Goal: Task Accomplishment & Management: Manage account settings

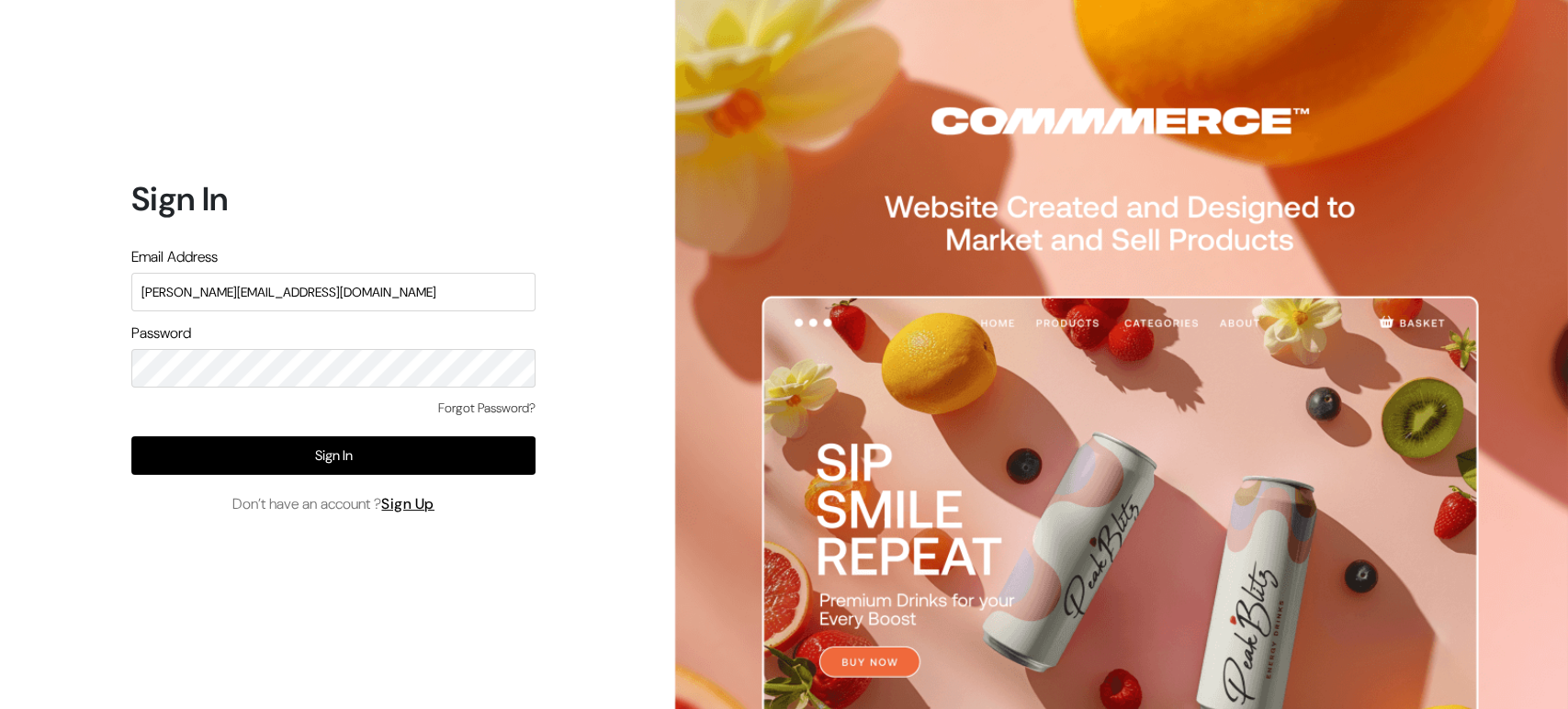
type input "madhan@commmerce.com"
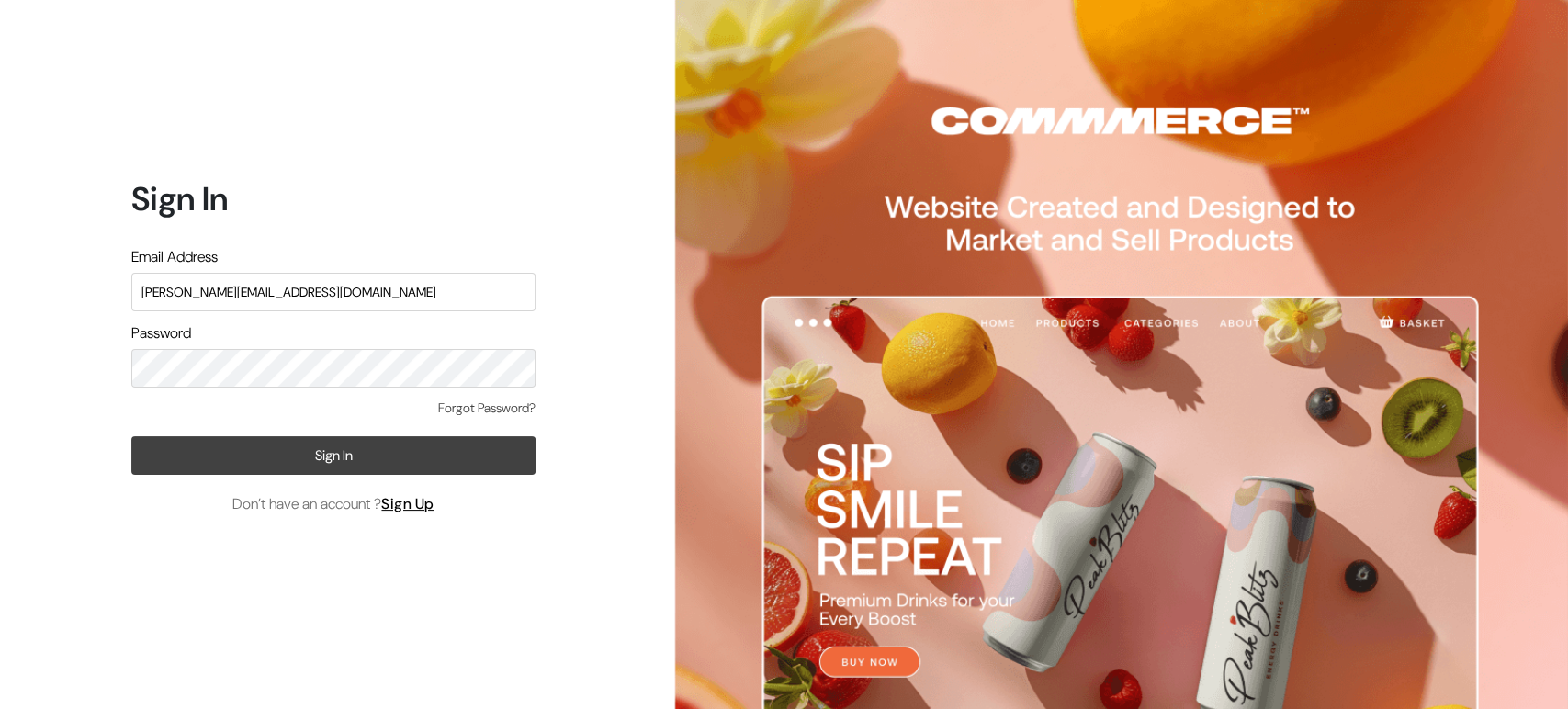
click at [374, 449] on button "Sign In" at bounding box center [334, 455] width 404 height 39
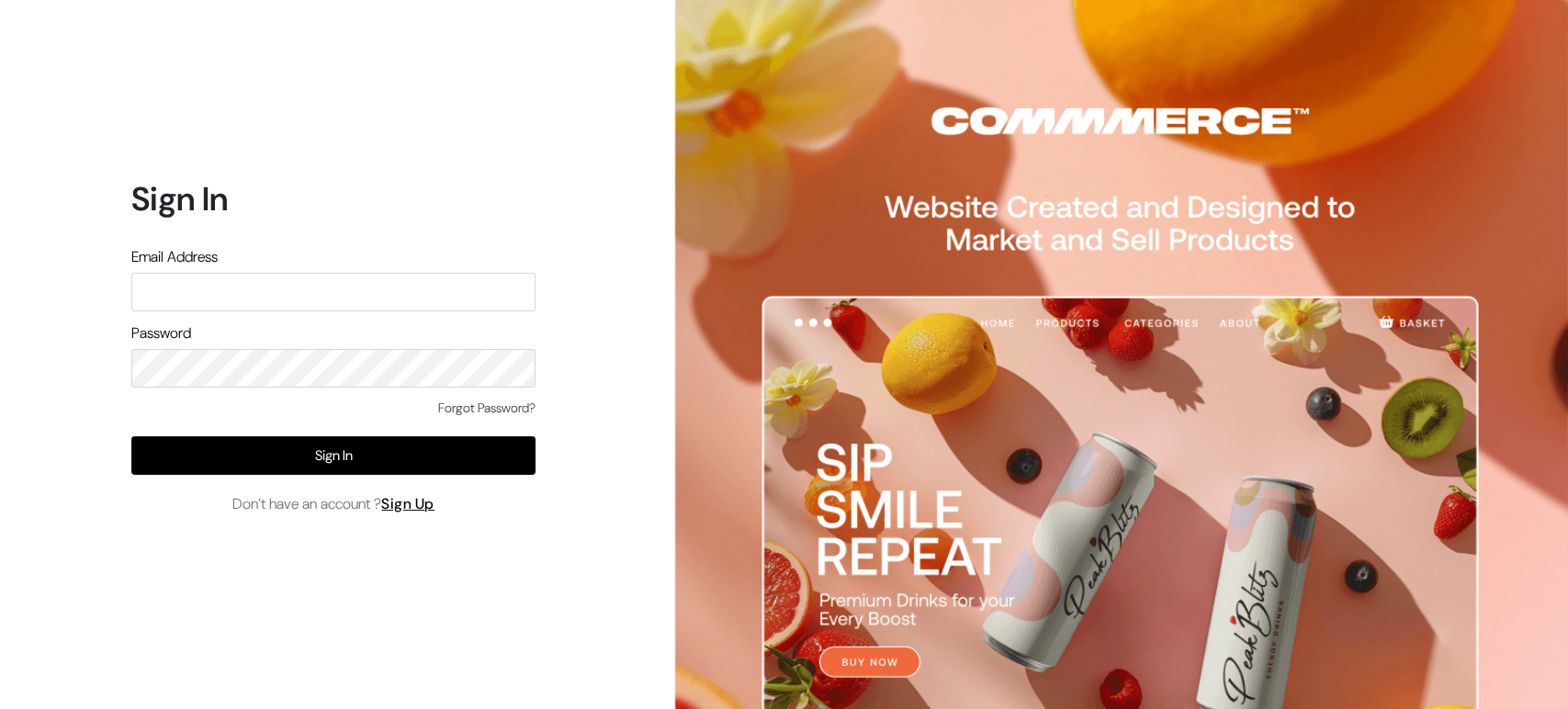
click at [324, 301] on input "text" at bounding box center [334, 291] width 404 height 39
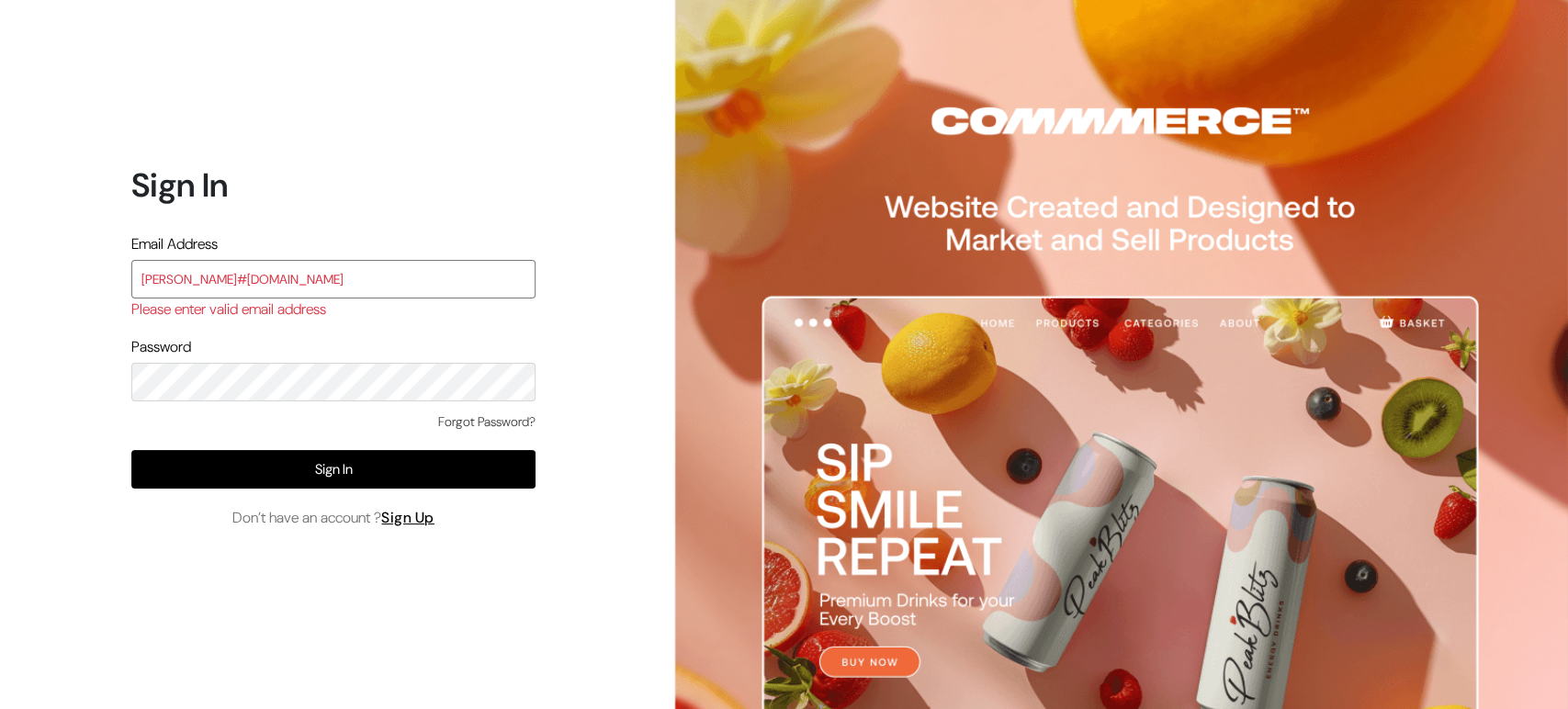
click at [206, 270] on input "madhan#commmerce.com" at bounding box center [334, 278] width 404 height 39
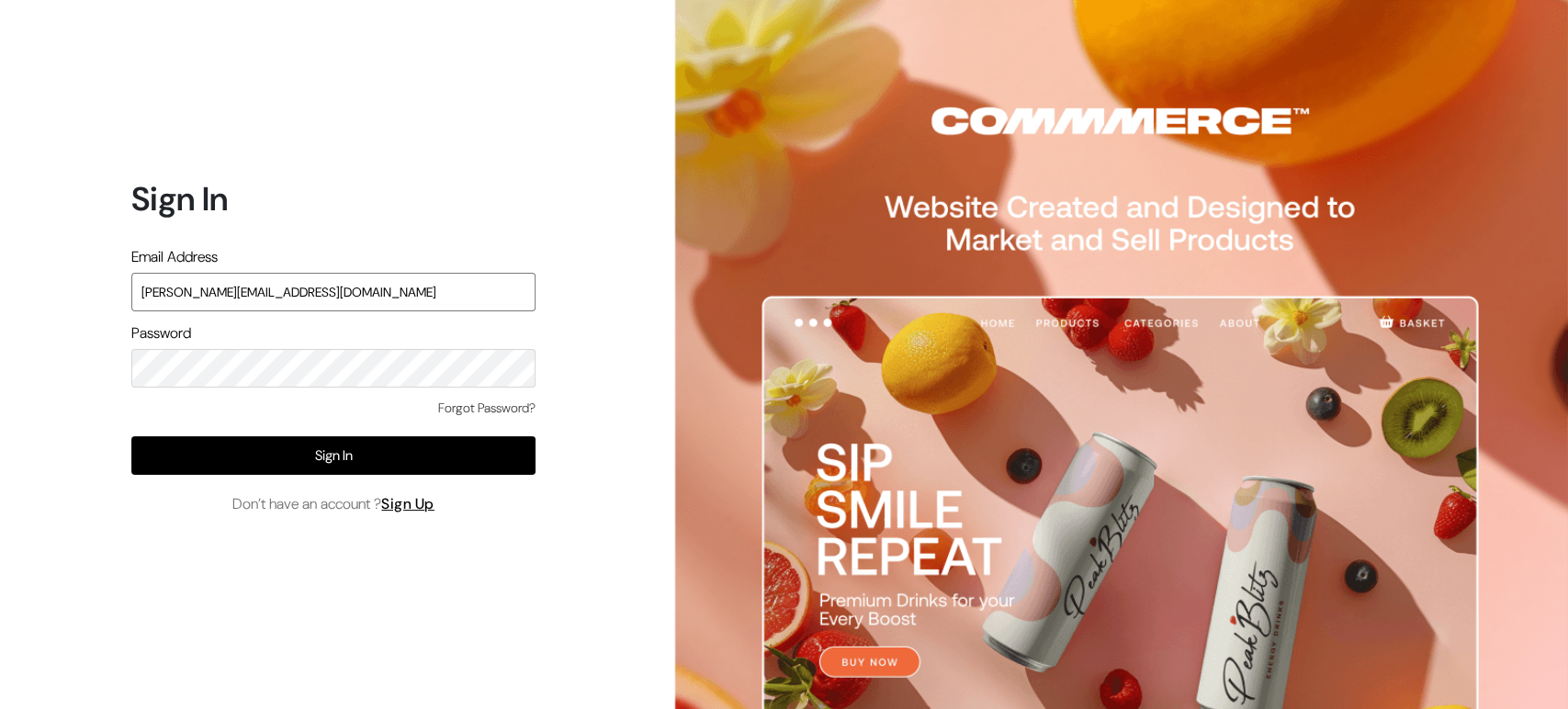
type input "madhan@commmerce.com"
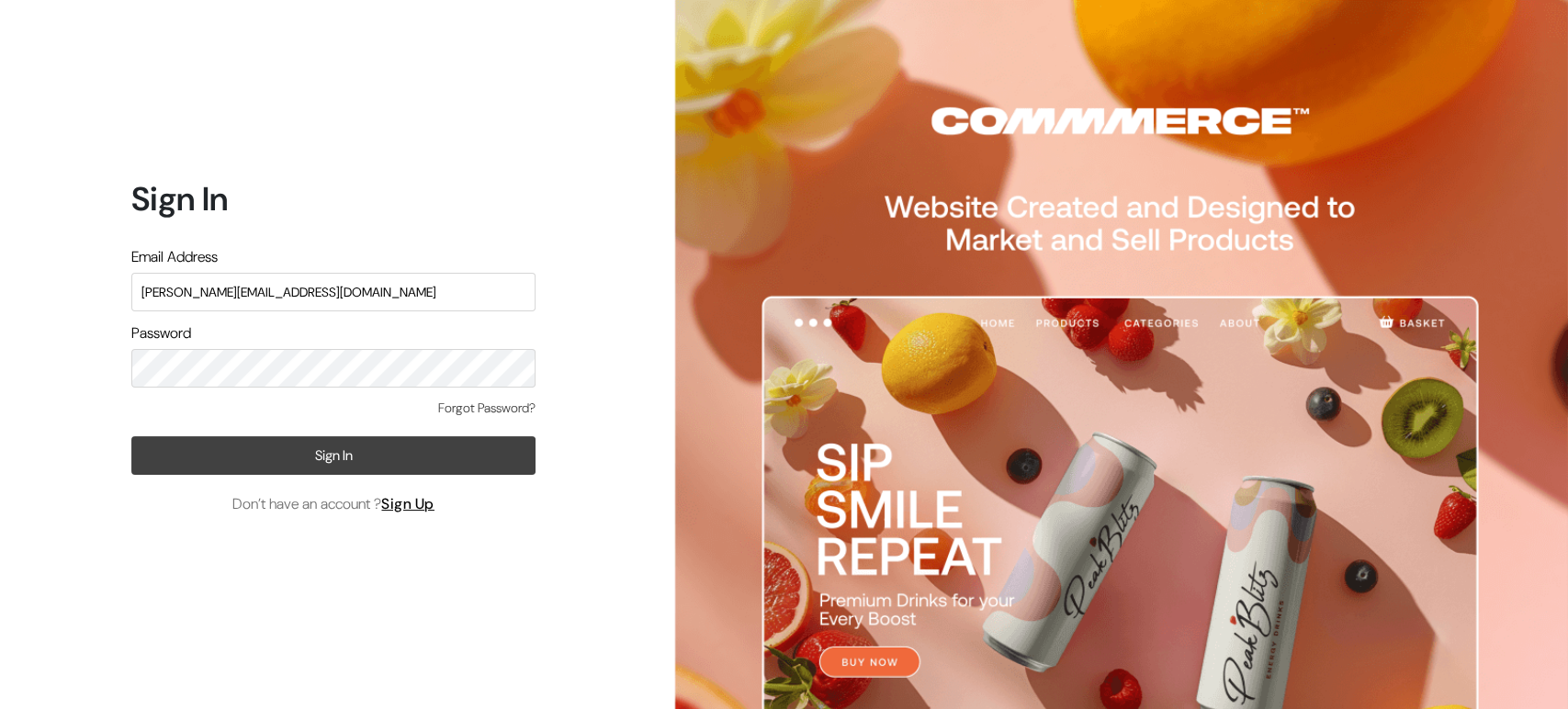
click at [301, 460] on button "Sign In" at bounding box center [334, 455] width 404 height 39
